Goal: Find contact information: Find contact information

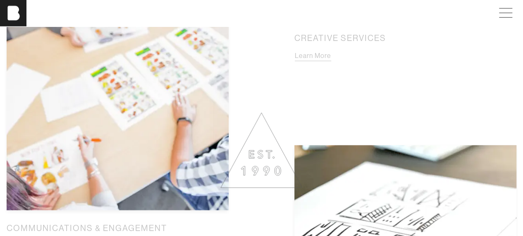
scroll to position [950, 0]
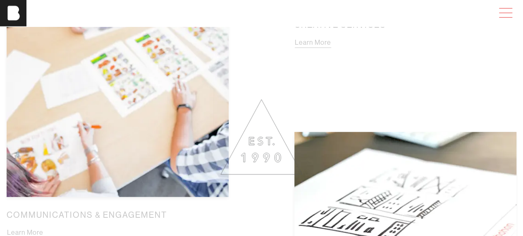
click at [512, 11] on span at bounding box center [503, 13] width 19 height 15
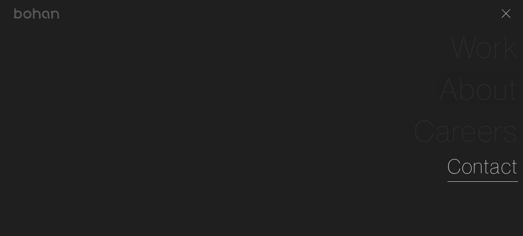
click at [488, 168] on link "Contact" at bounding box center [482, 166] width 71 height 30
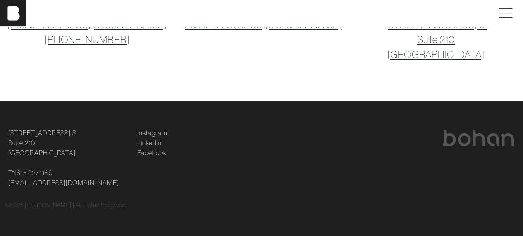
scroll to position [48, 0]
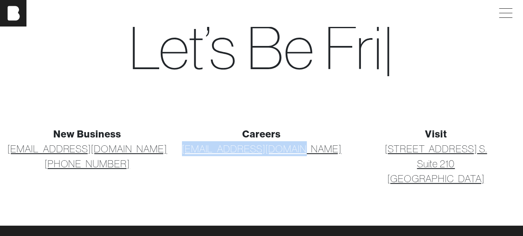
drag, startPoint x: 320, startPoint y: 152, endPoint x: 207, endPoint y: 154, distance: 113.2
click at [207, 154] on p "[EMAIL_ADDRESS][DOMAIN_NAME]" at bounding box center [261, 148] width 164 height 15
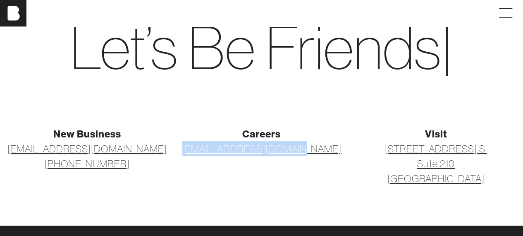
copy link "[EMAIL_ADDRESS][DOMAIN_NAME]"
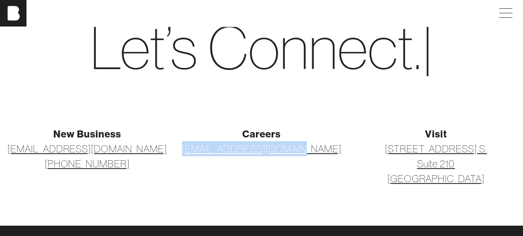
copy link "[EMAIL_ADDRESS][DOMAIN_NAME]"
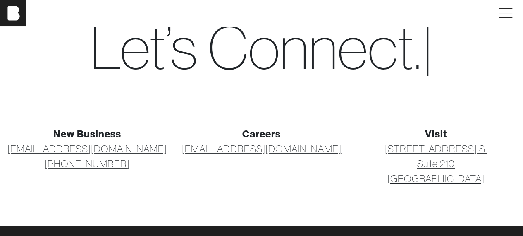
click at [38, 59] on h1 "Let’s C o n n e c t . |" at bounding box center [261, 47] width 513 height 71
